Goal: Task Accomplishment & Management: Manage account settings

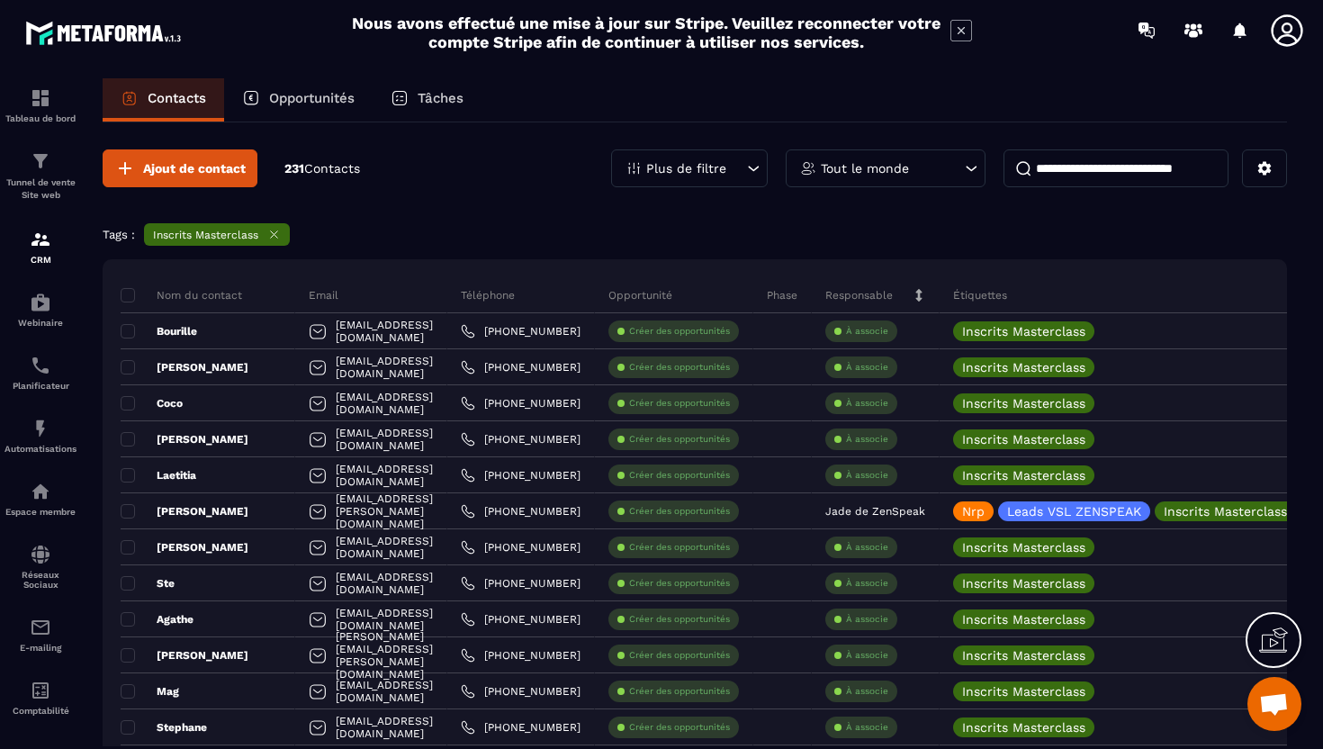
click at [717, 162] on p "Plus de filtre" at bounding box center [686, 168] width 80 height 13
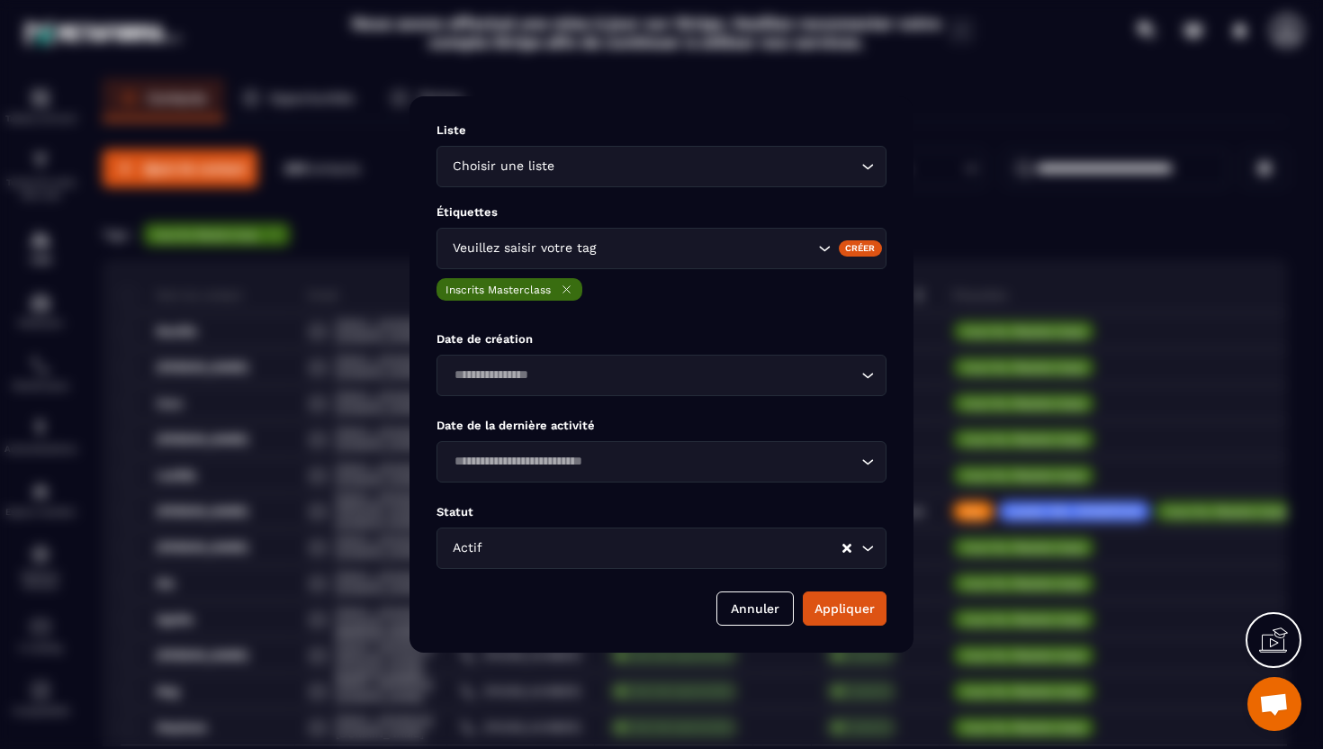
click at [570, 289] on icon "Modal window" at bounding box center [567, 290] width 14 height 14
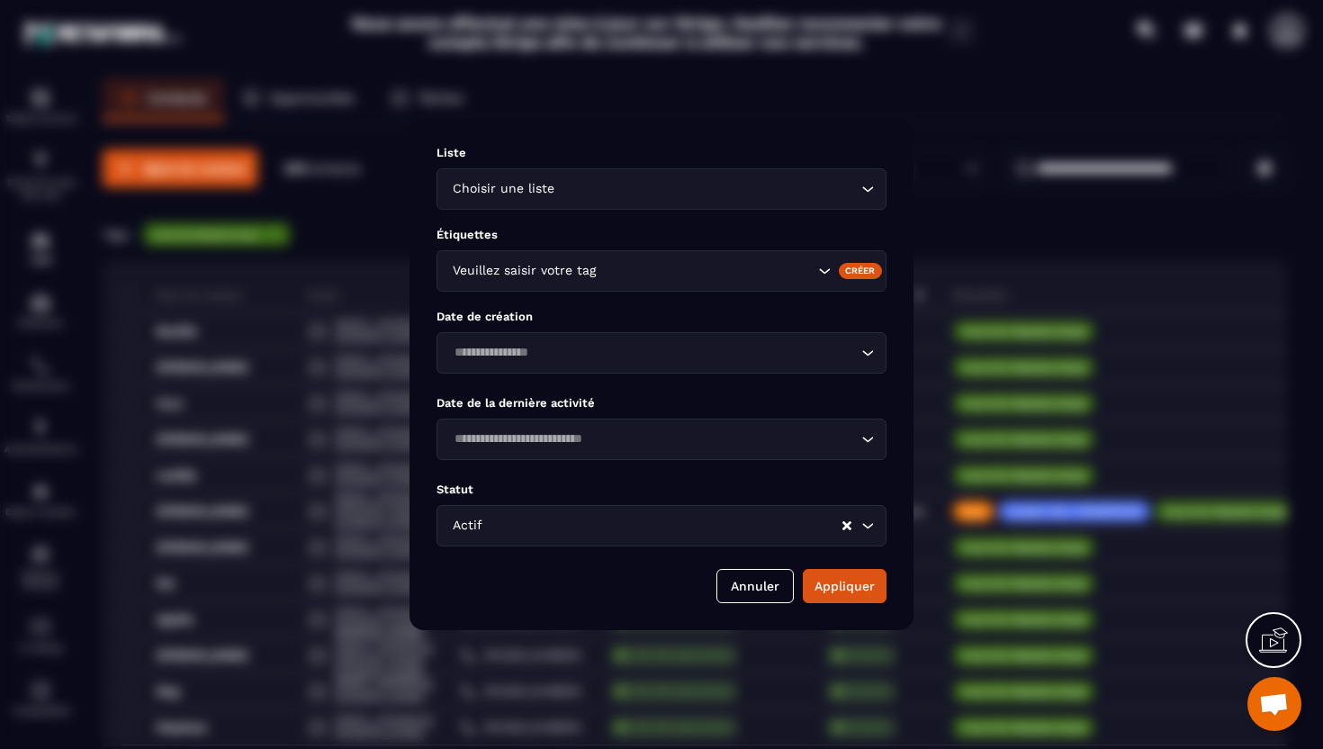
click at [570, 266] on div "Veuillez saisir votre tag" at bounding box center [630, 271] width 369 height 20
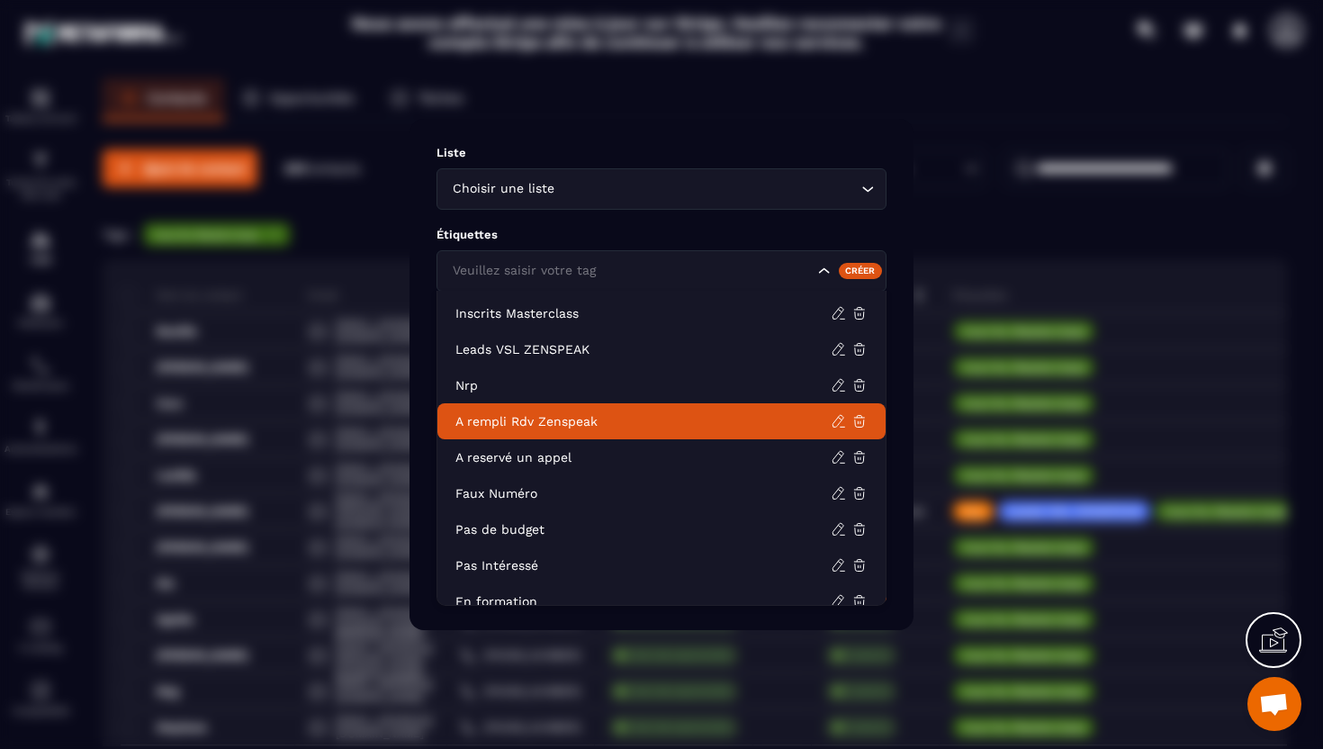
click at [563, 409] on li "A rempli Rdv Zenspeak" at bounding box center [661, 421] width 448 height 36
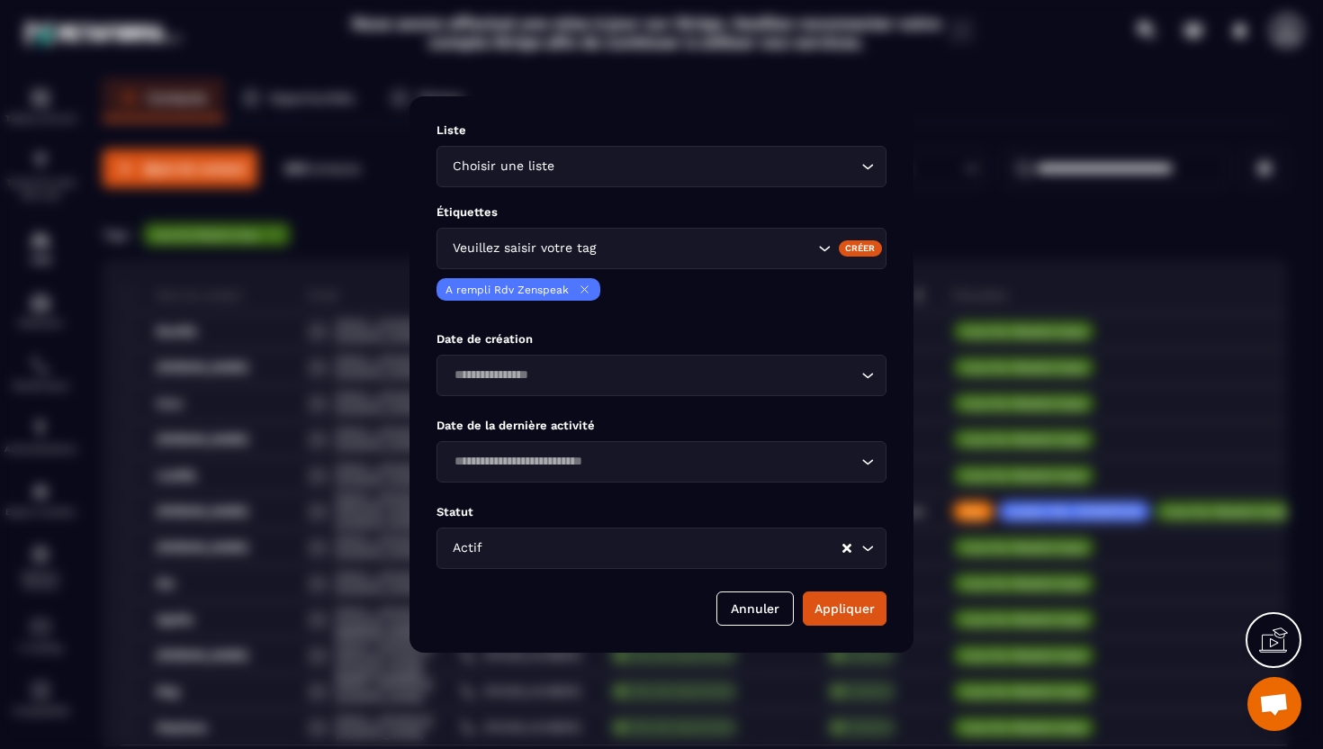
click at [601, 251] on input "Search for option" at bounding box center [706, 249] width 214 height 20
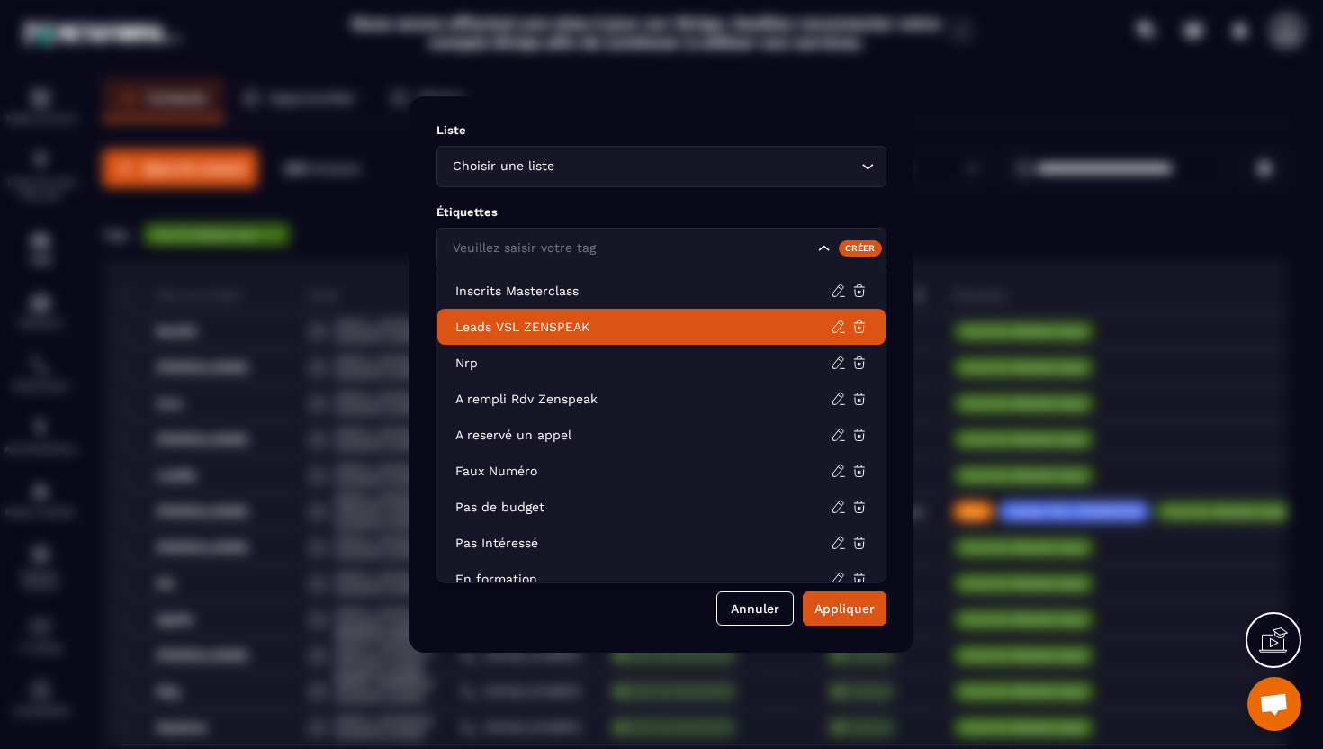
click at [563, 325] on p "Leads VSL ZENSPEAK" at bounding box center [642, 327] width 375 height 18
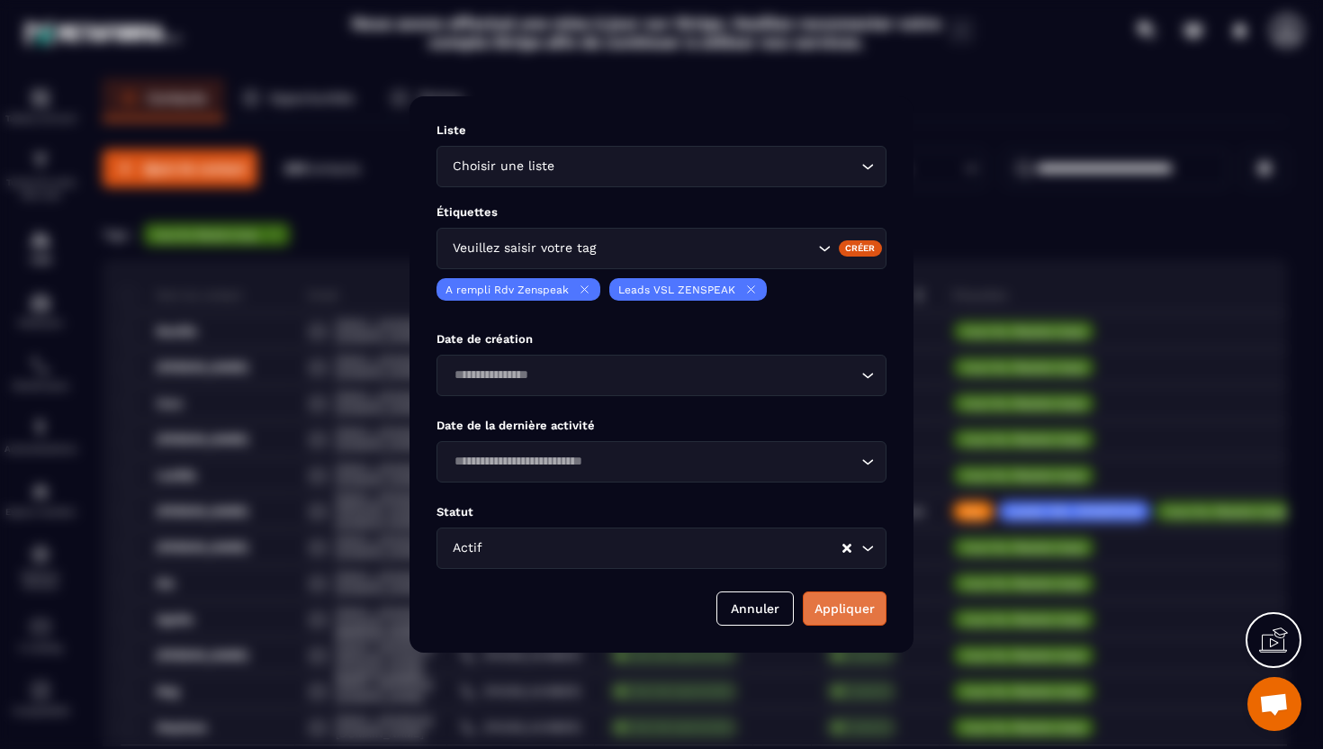
click at [850, 617] on button "Appliquer" at bounding box center [845, 608] width 84 height 34
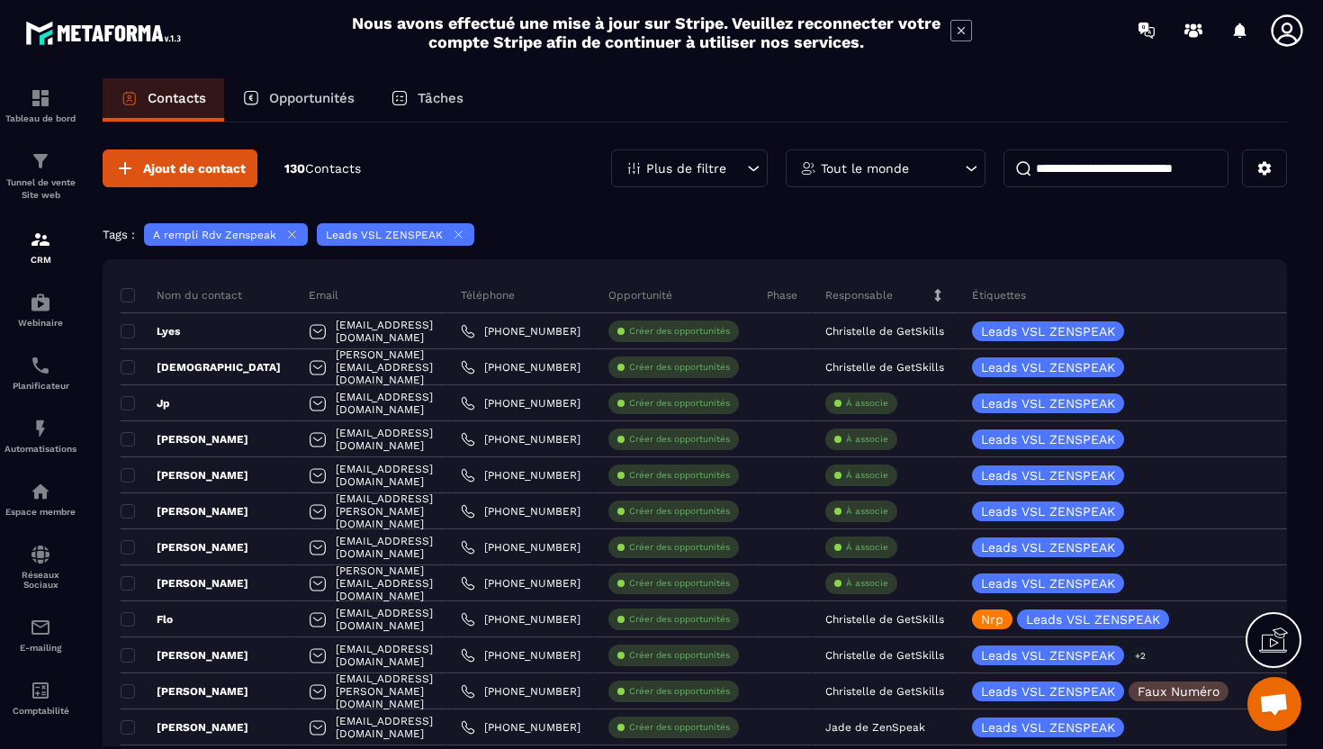
click at [289, 236] on icon at bounding box center [292, 234] width 7 height 7
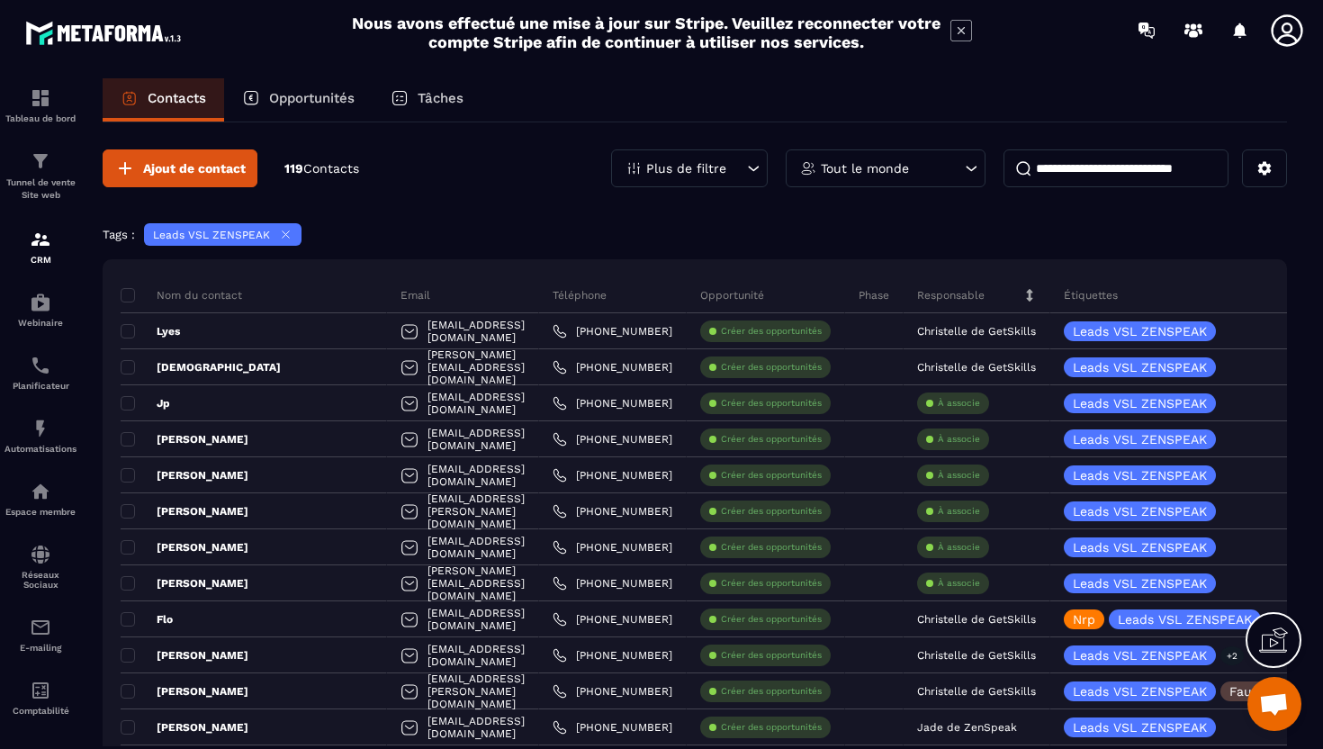
click at [287, 236] on icon at bounding box center [286, 235] width 14 height 14
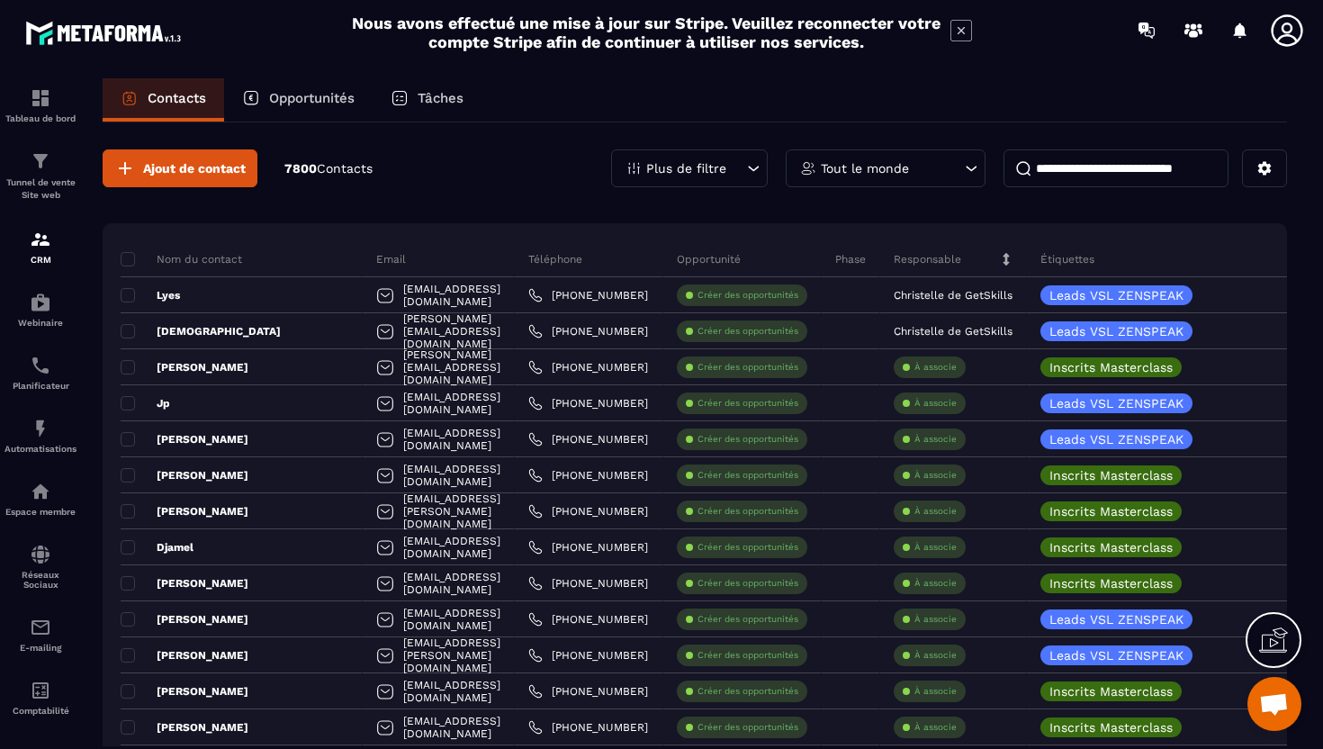
click at [893, 168] on p "Tout le monde" at bounding box center [865, 168] width 88 height 13
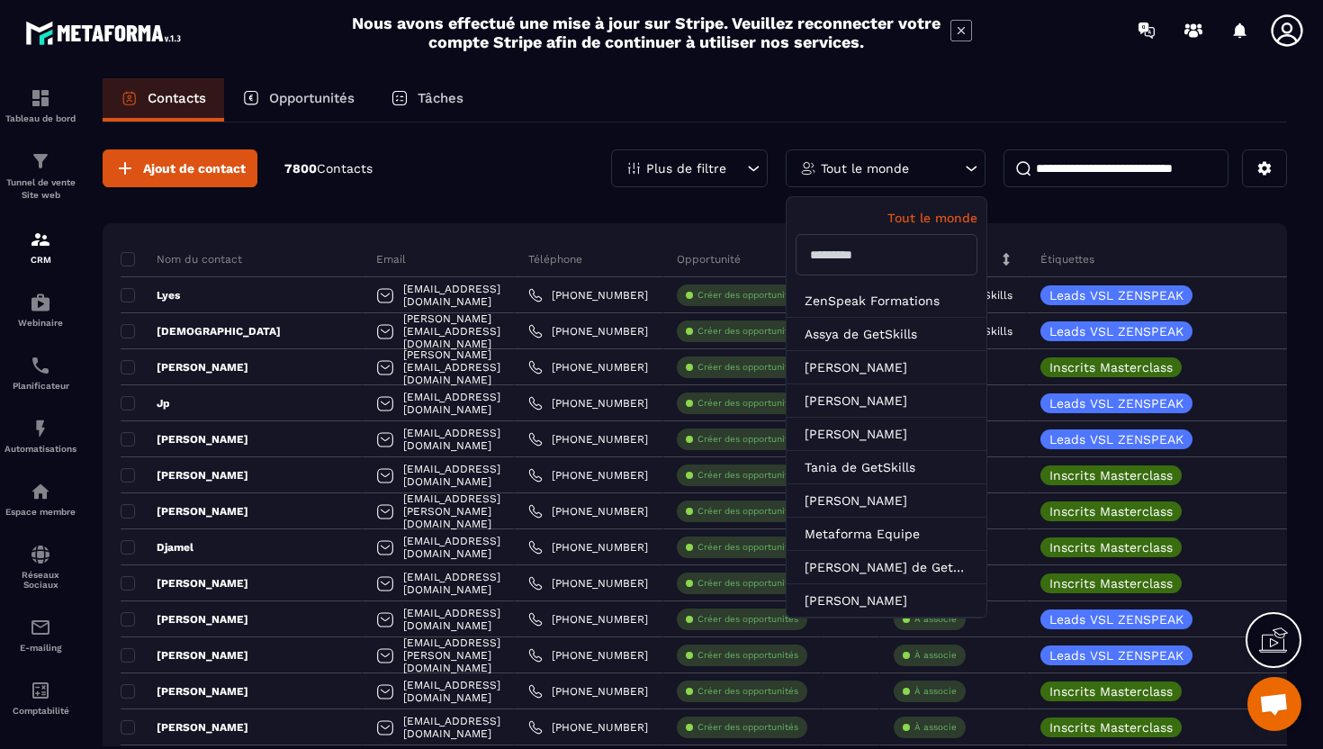
click at [708, 170] on p "Plus de filtre" at bounding box center [686, 168] width 80 height 13
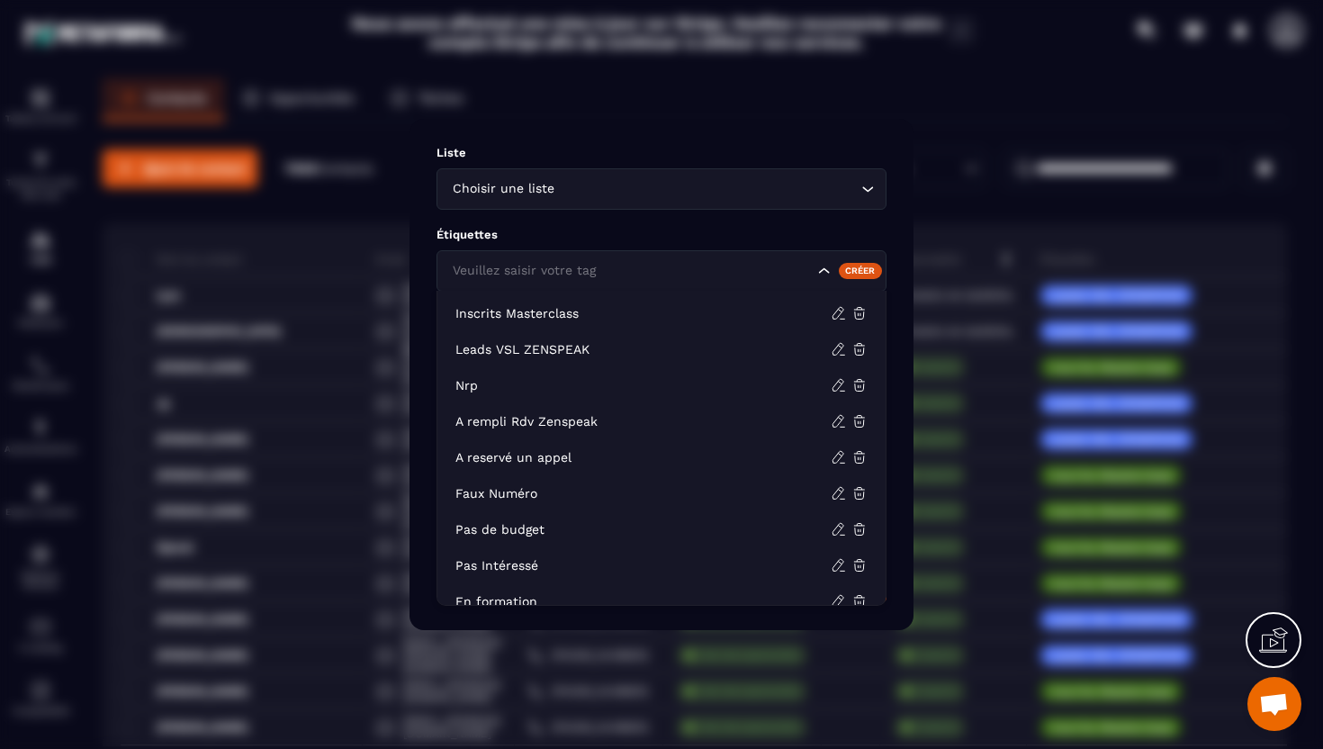
click at [631, 275] on input "Search for option" at bounding box center [630, 271] width 365 height 20
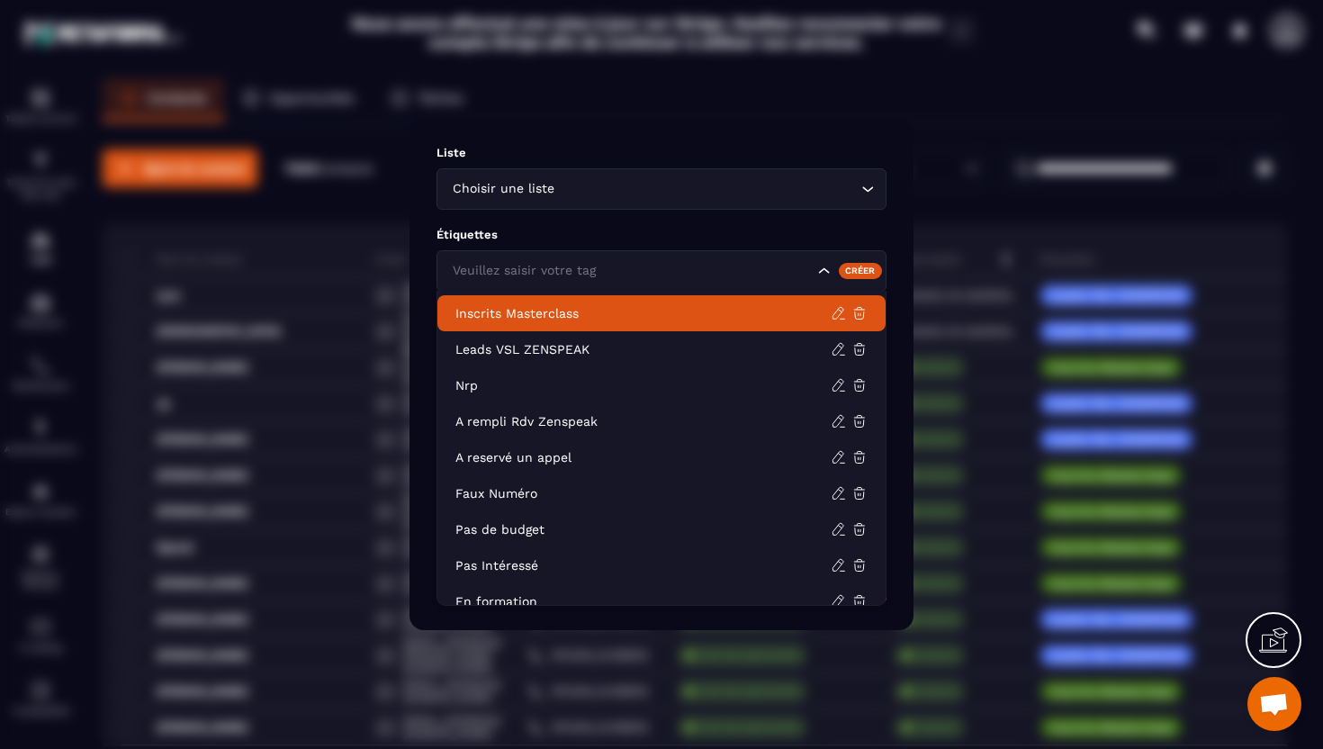
click at [568, 320] on p "Inscrits Masterclass" at bounding box center [642, 313] width 375 height 18
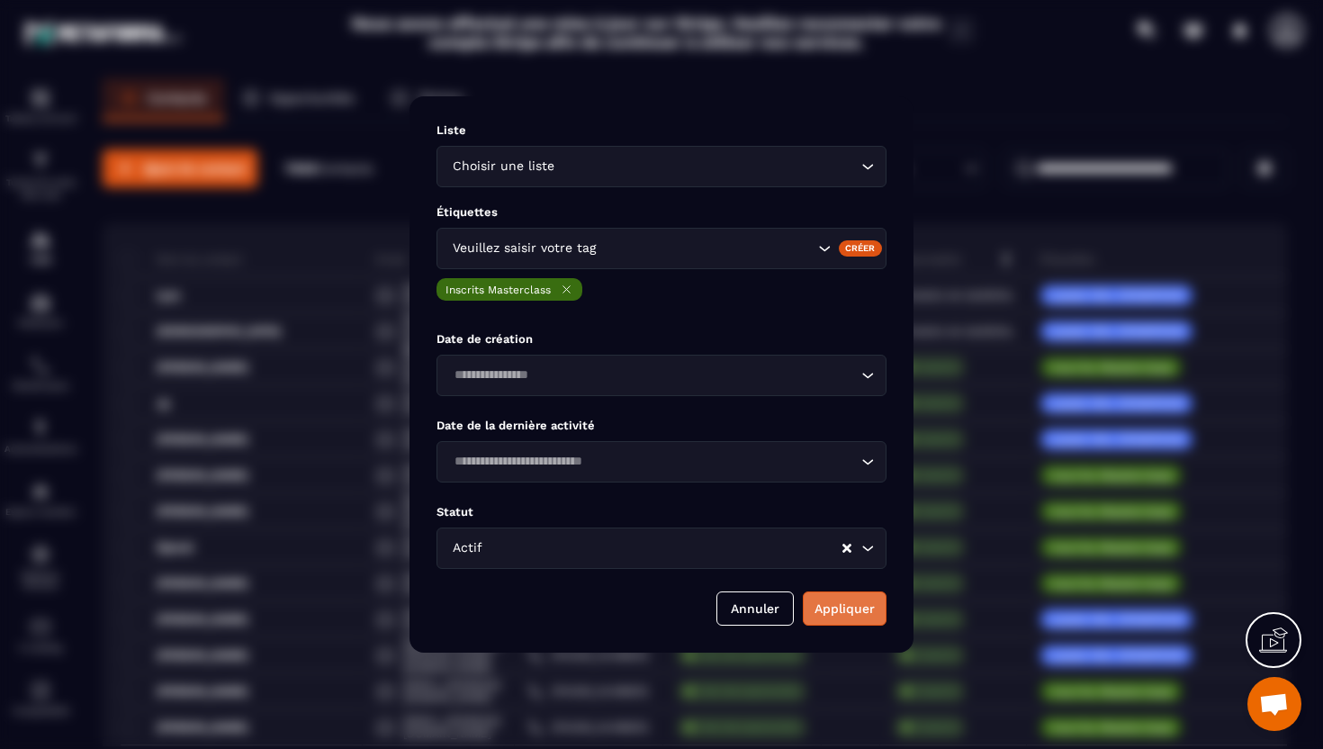
click at [825, 609] on button "Appliquer" at bounding box center [845, 608] width 84 height 34
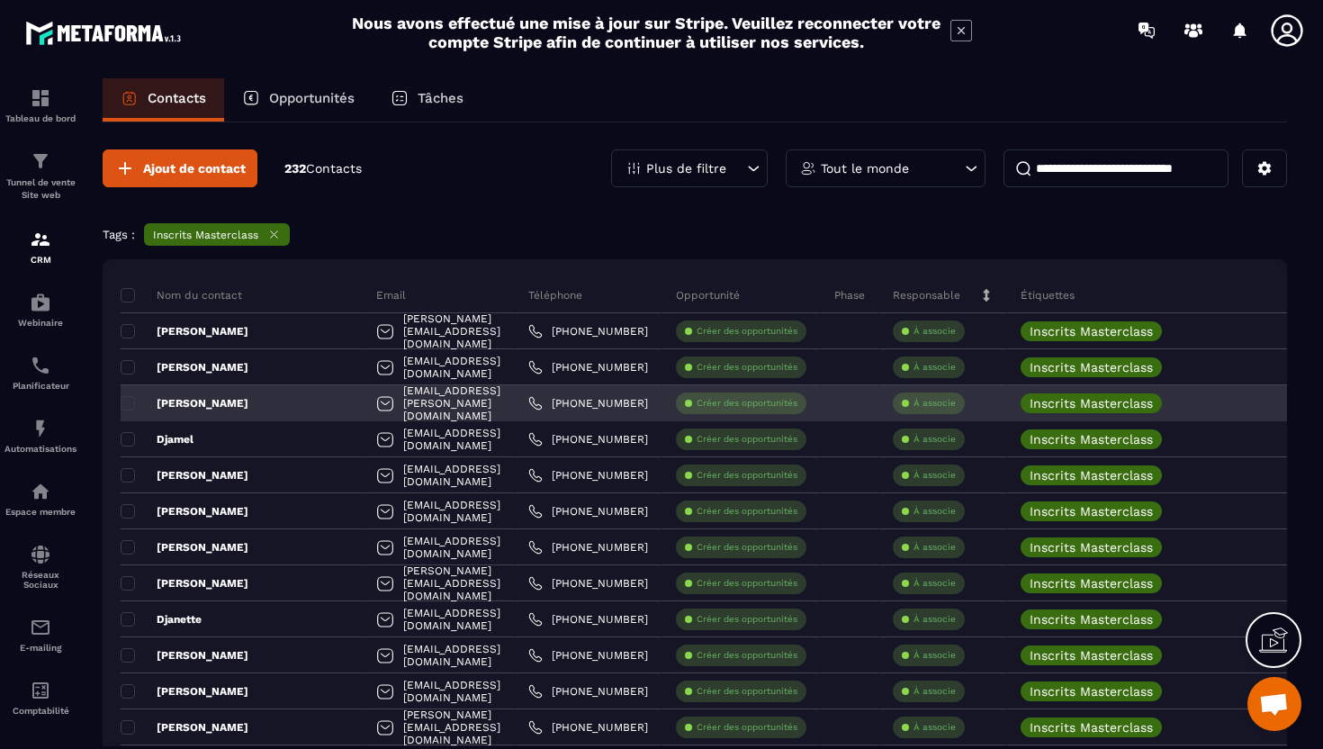
click at [404, 406] on div "[EMAIL_ADDRESS][PERSON_NAME][DOMAIN_NAME]" at bounding box center [439, 403] width 152 height 36
click at [199, 409] on p "[PERSON_NAME]" at bounding box center [185, 403] width 128 height 14
